Goal: Browse casually

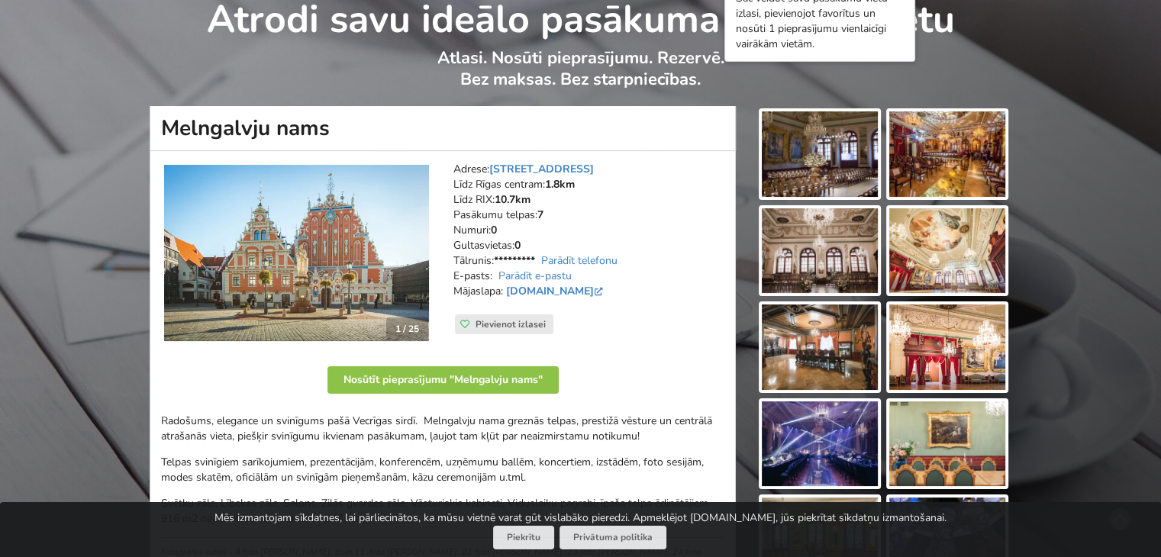
scroll to position [69, 0]
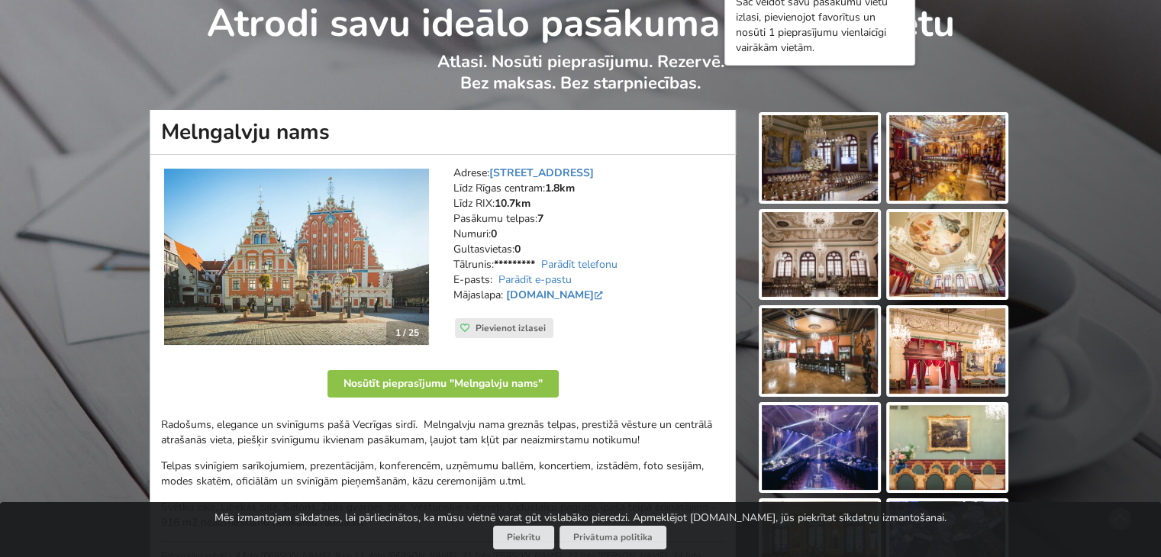
click at [825, 159] on img at bounding box center [820, 158] width 116 height 86
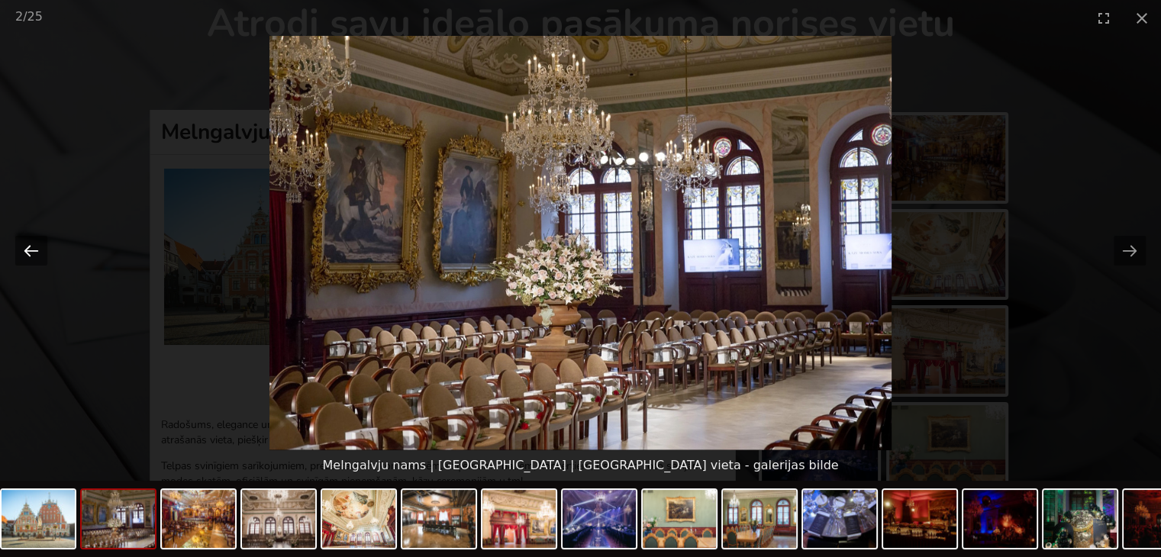
click at [31, 246] on button "Previous slide" at bounding box center [31, 251] width 32 height 30
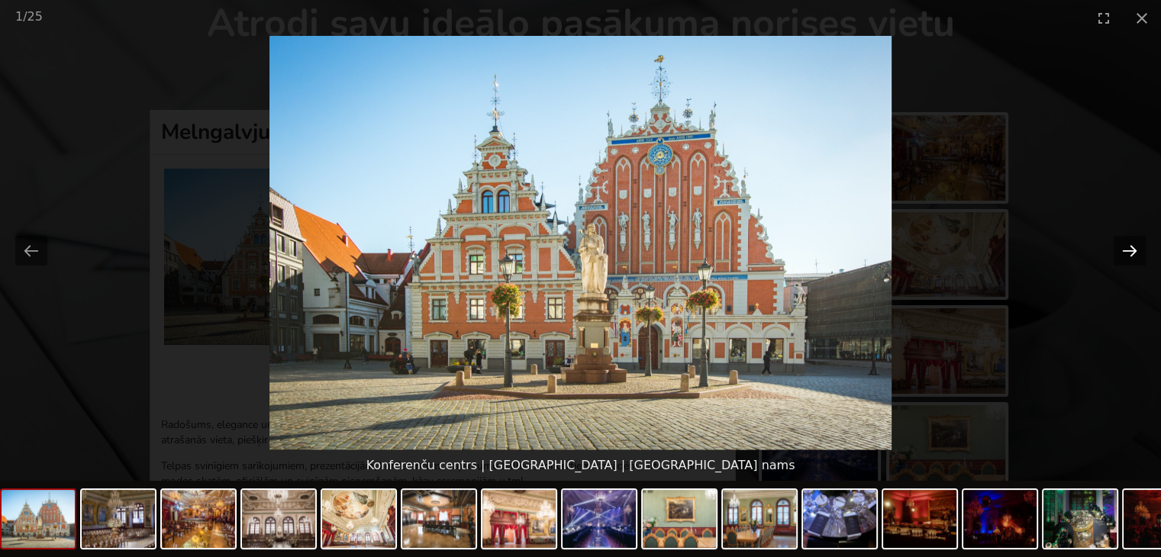
click at [1135, 248] on button "Next slide" at bounding box center [1130, 251] width 32 height 30
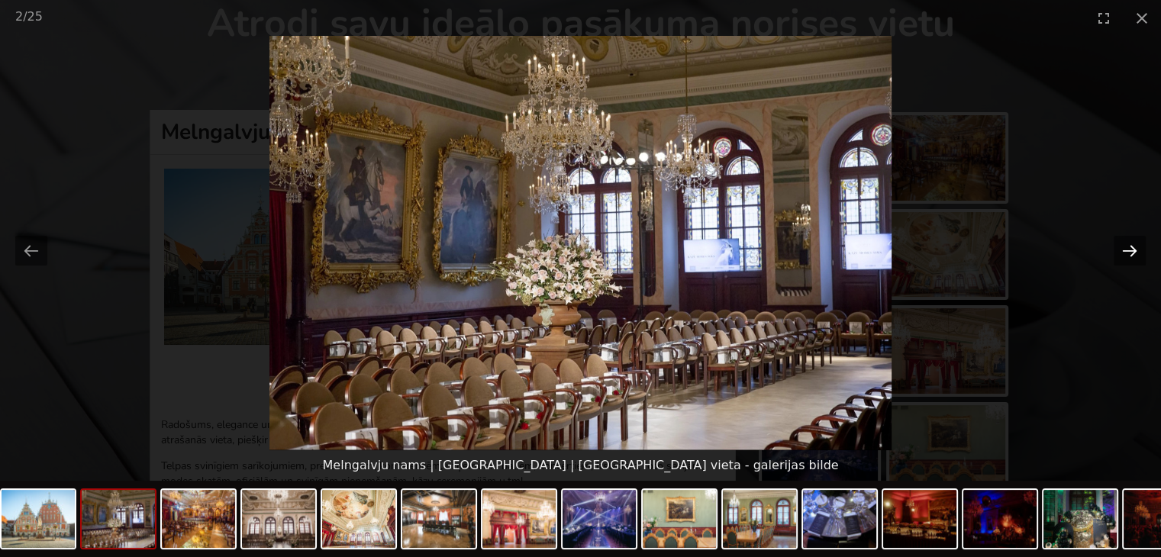
click at [1135, 248] on button "Next slide" at bounding box center [1130, 251] width 32 height 30
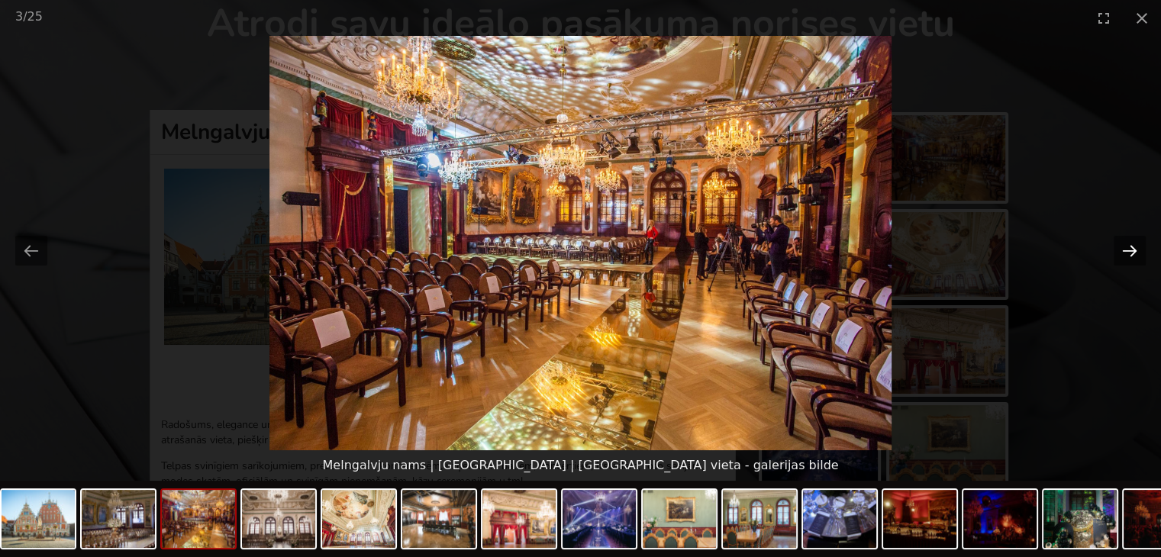
click at [1135, 248] on button "Next slide" at bounding box center [1130, 251] width 32 height 30
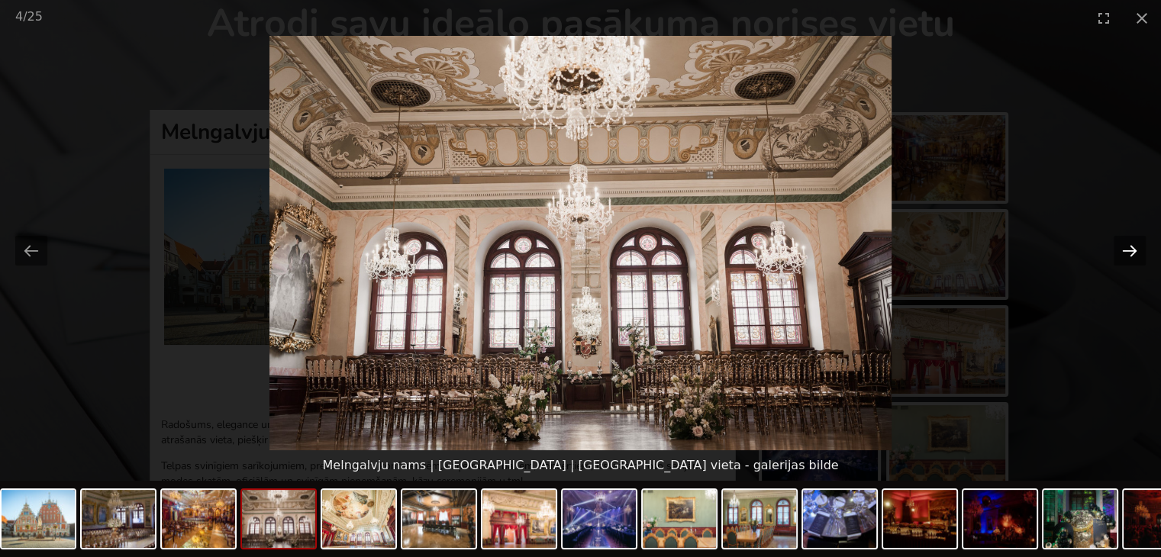
click at [1135, 248] on button "Next slide" at bounding box center [1130, 251] width 32 height 30
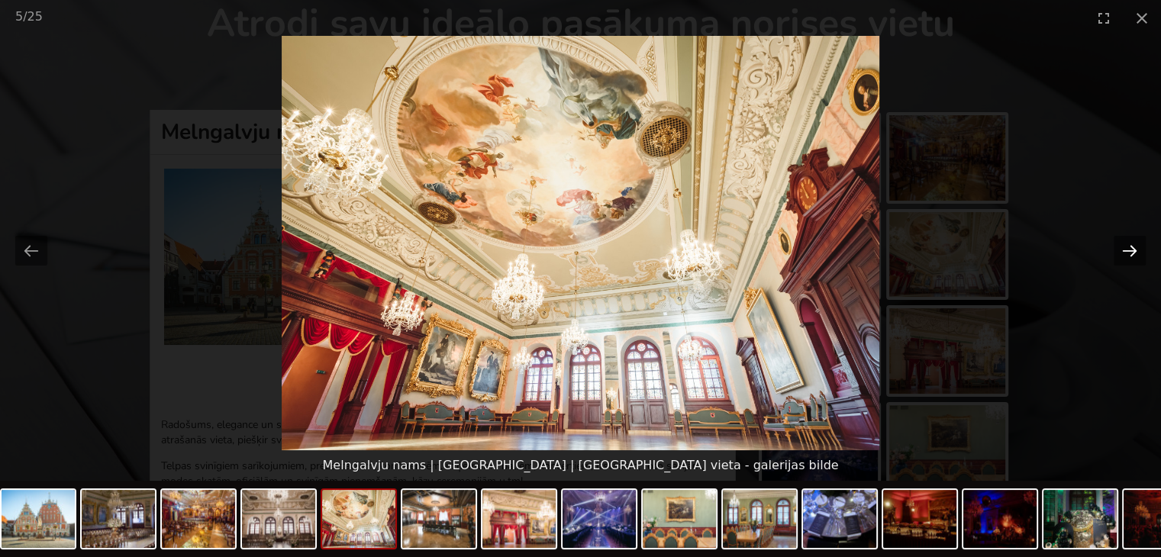
click at [1135, 248] on button "Next slide" at bounding box center [1130, 251] width 32 height 30
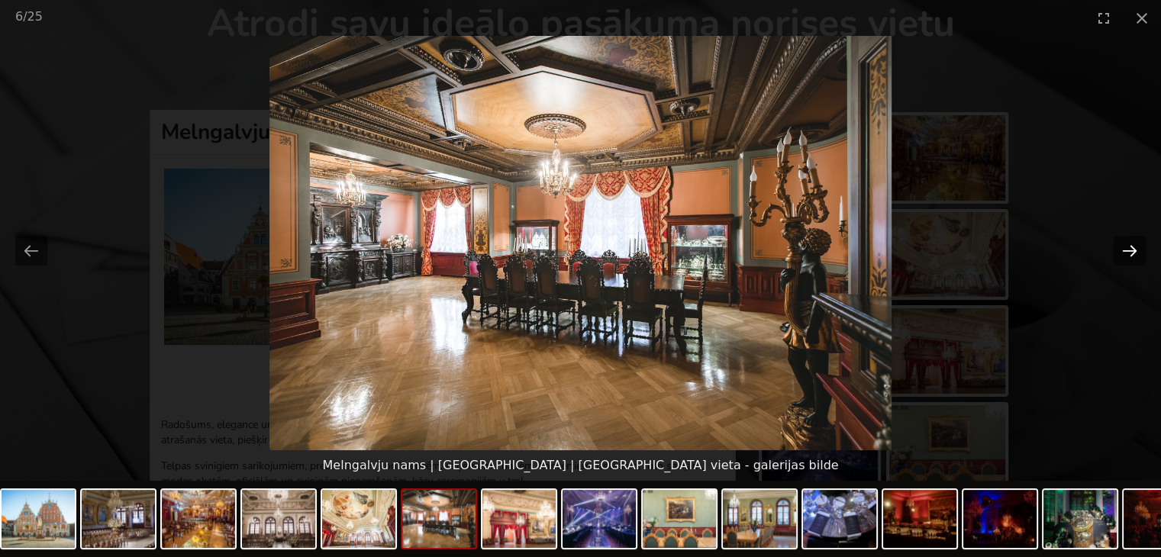
click at [1135, 248] on button "Next slide" at bounding box center [1130, 251] width 32 height 30
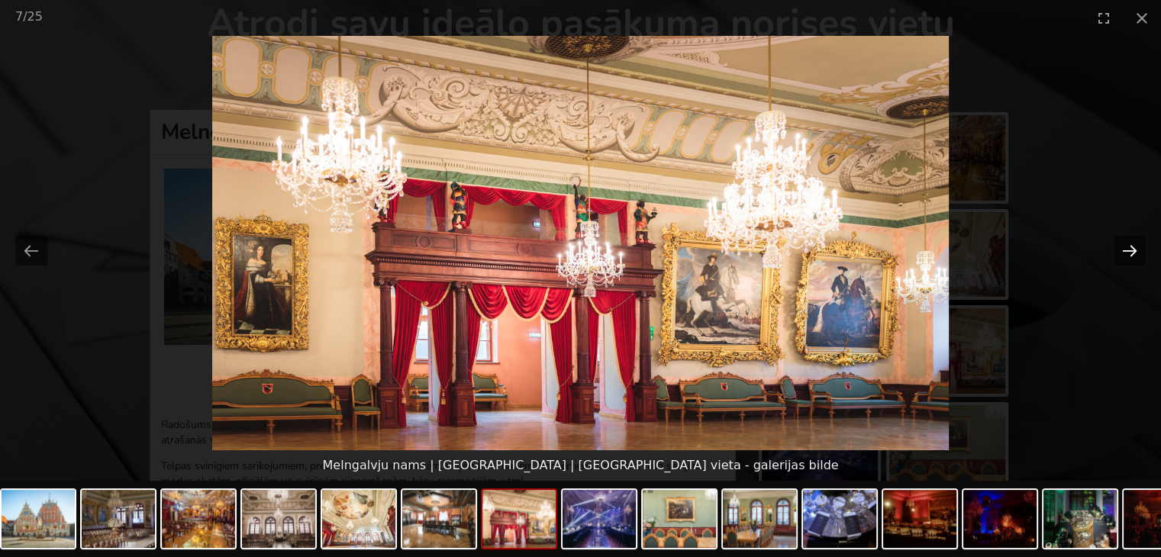
click at [1135, 248] on button "Next slide" at bounding box center [1130, 251] width 32 height 30
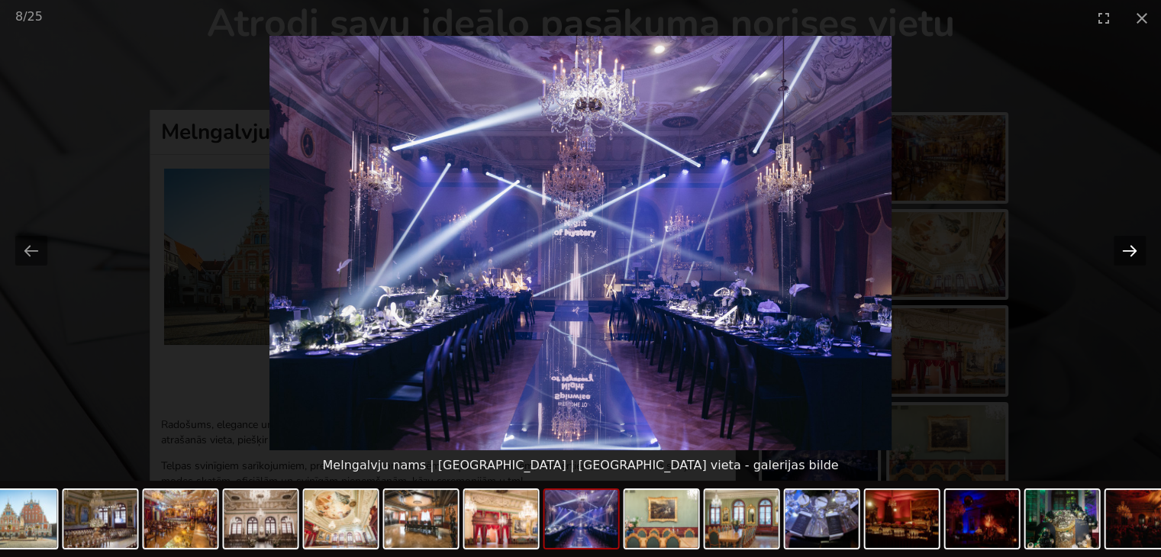
click at [1135, 248] on button "Next slide" at bounding box center [1130, 251] width 32 height 30
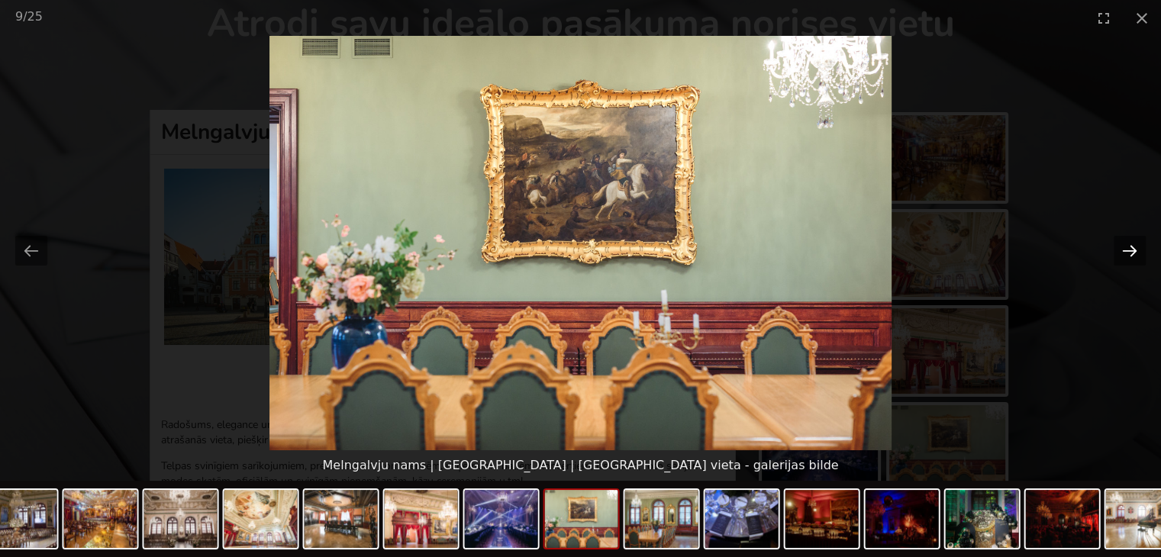
click at [1135, 248] on button "Next slide" at bounding box center [1130, 251] width 32 height 30
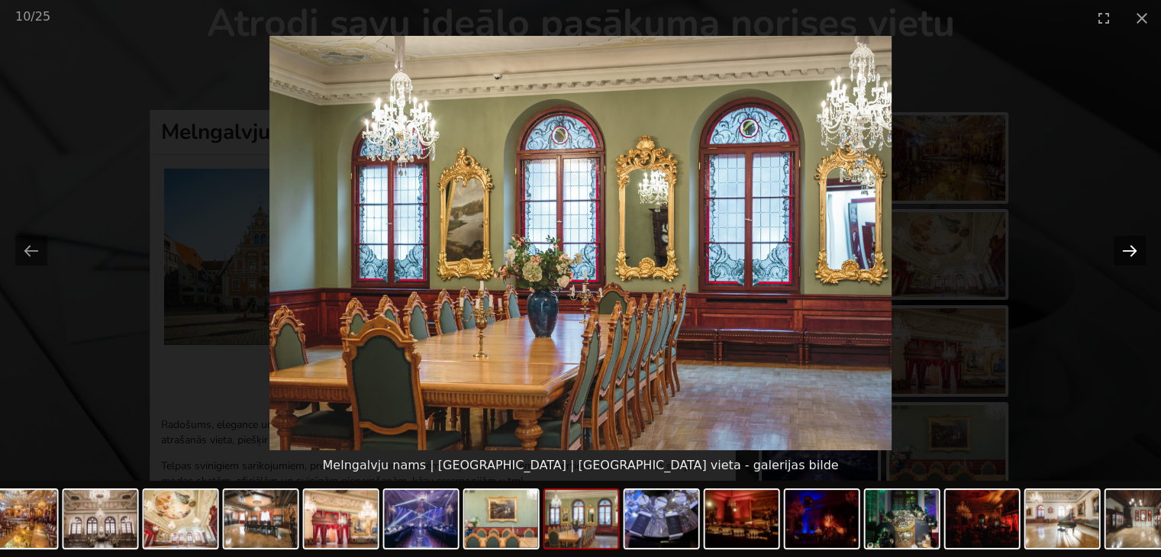
click at [1135, 248] on button "Next slide" at bounding box center [1130, 251] width 32 height 30
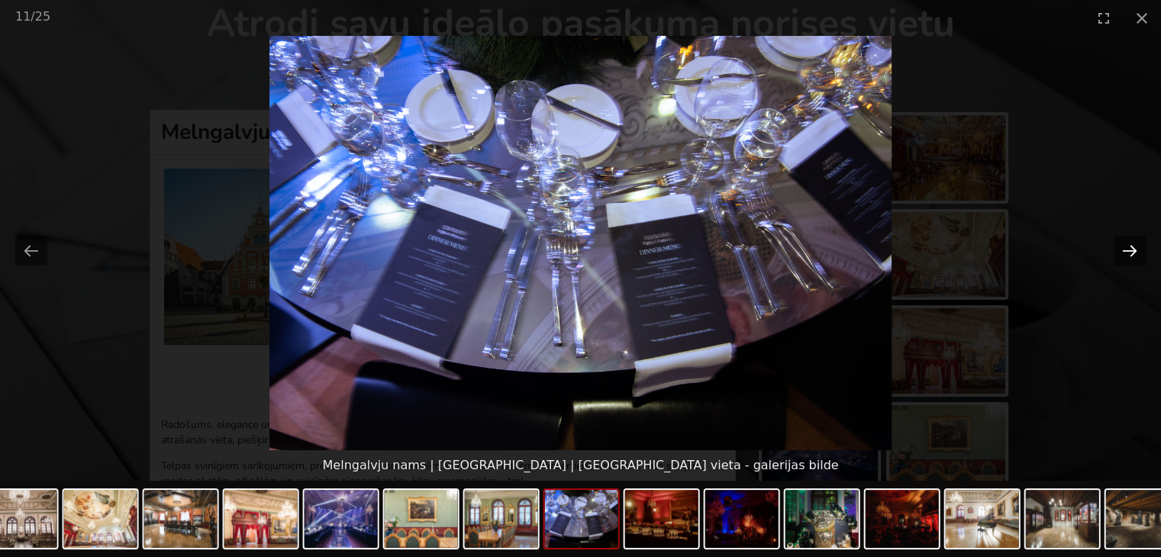
click at [1135, 248] on button "Next slide" at bounding box center [1130, 251] width 32 height 30
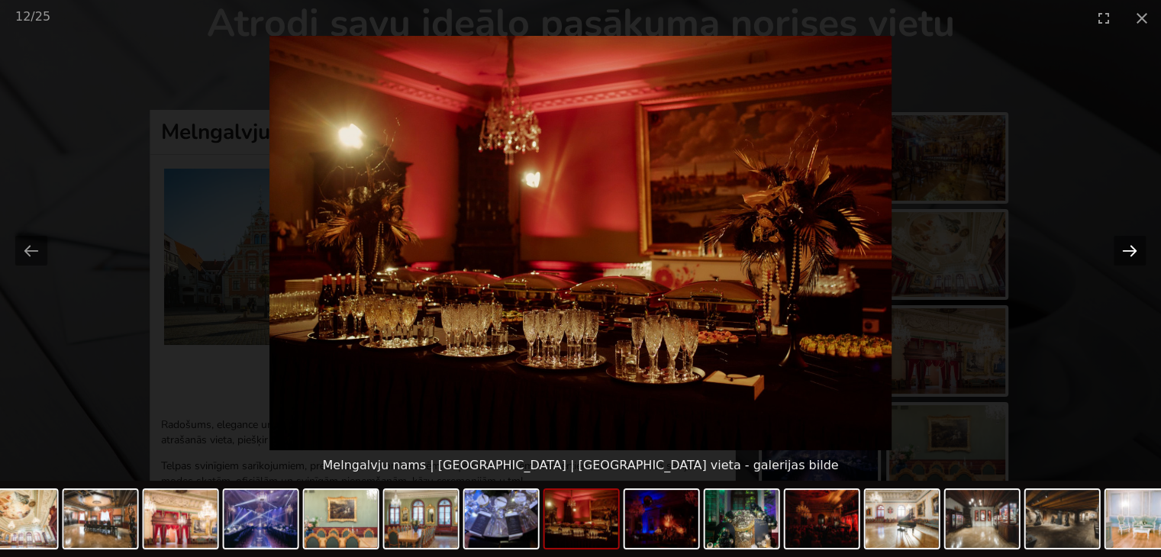
click at [1135, 248] on button "Next slide" at bounding box center [1130, 251] width 32 height 30
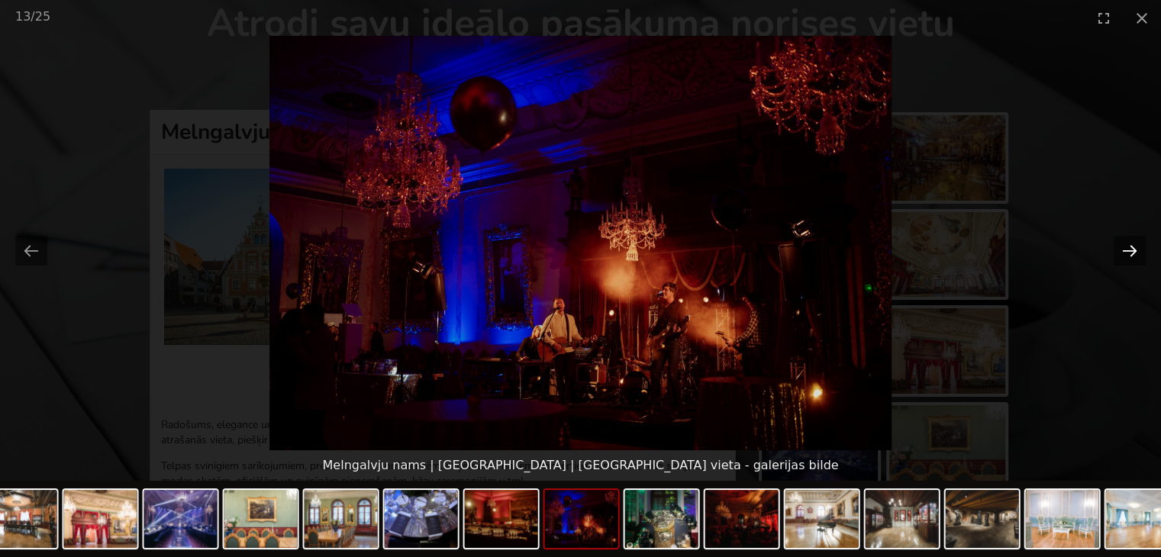
click at [1135, 248] on button "Next slide" at bounding box center [1130, 251] width 32 height 30
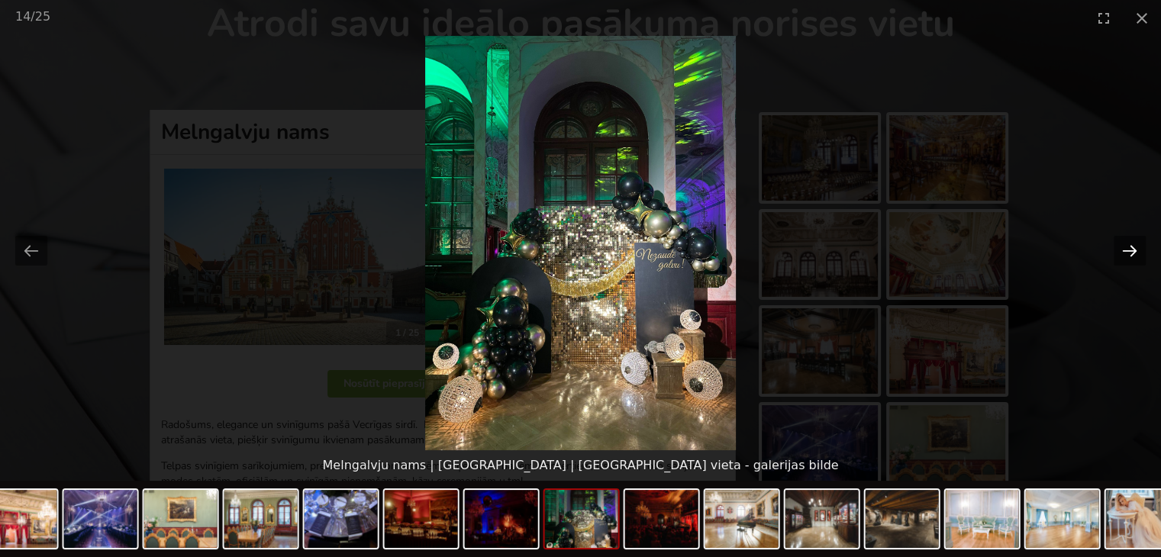
click at [1135, 248] on button "Next slide" at bounding box center [1130, 251] width 32 height 30
